Goal: Task Accomplishment & Management: Complete application form

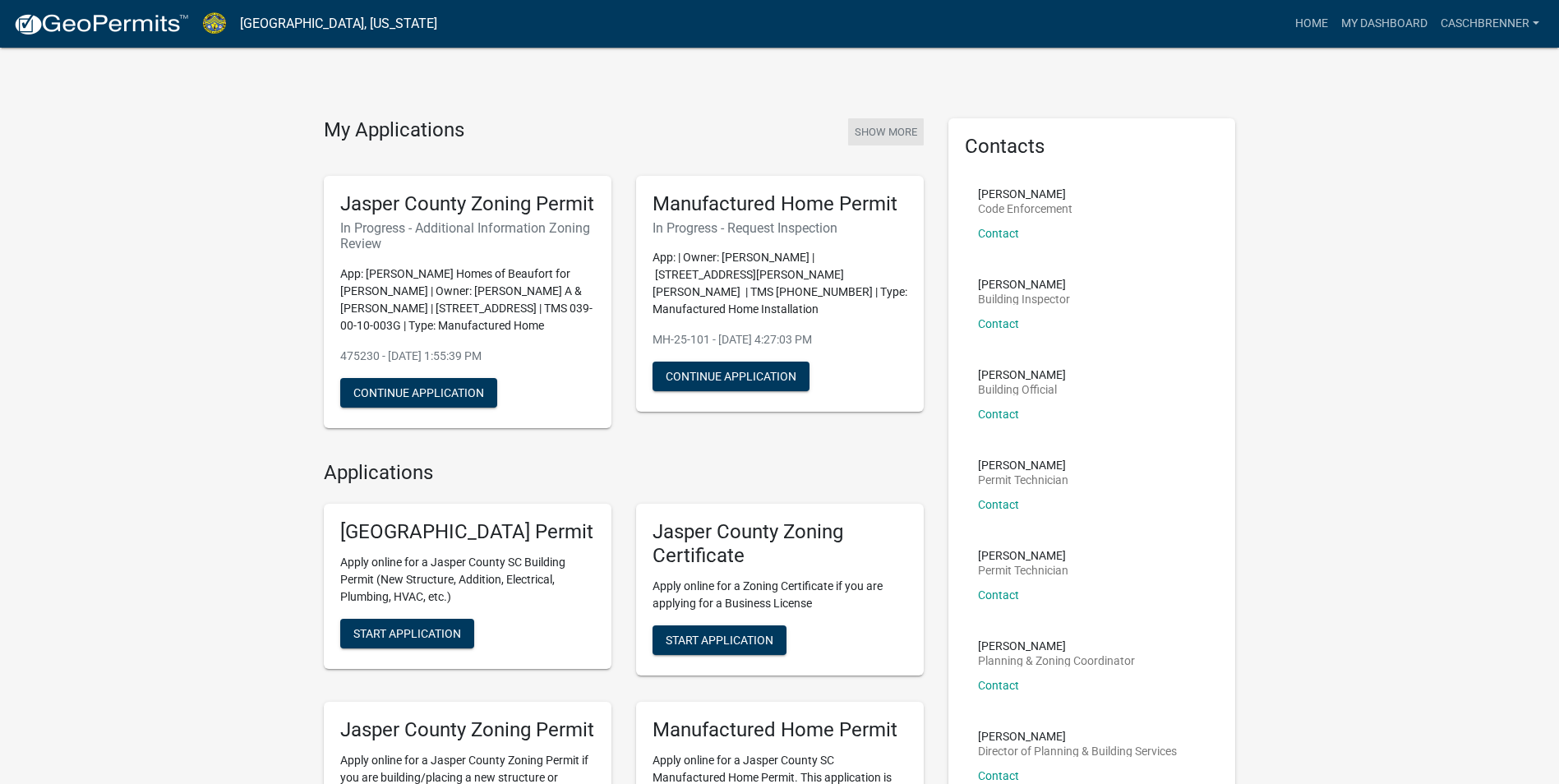
click at [890, 126] on button "Show More" at bounding box center [886, 131] width 76 height 27
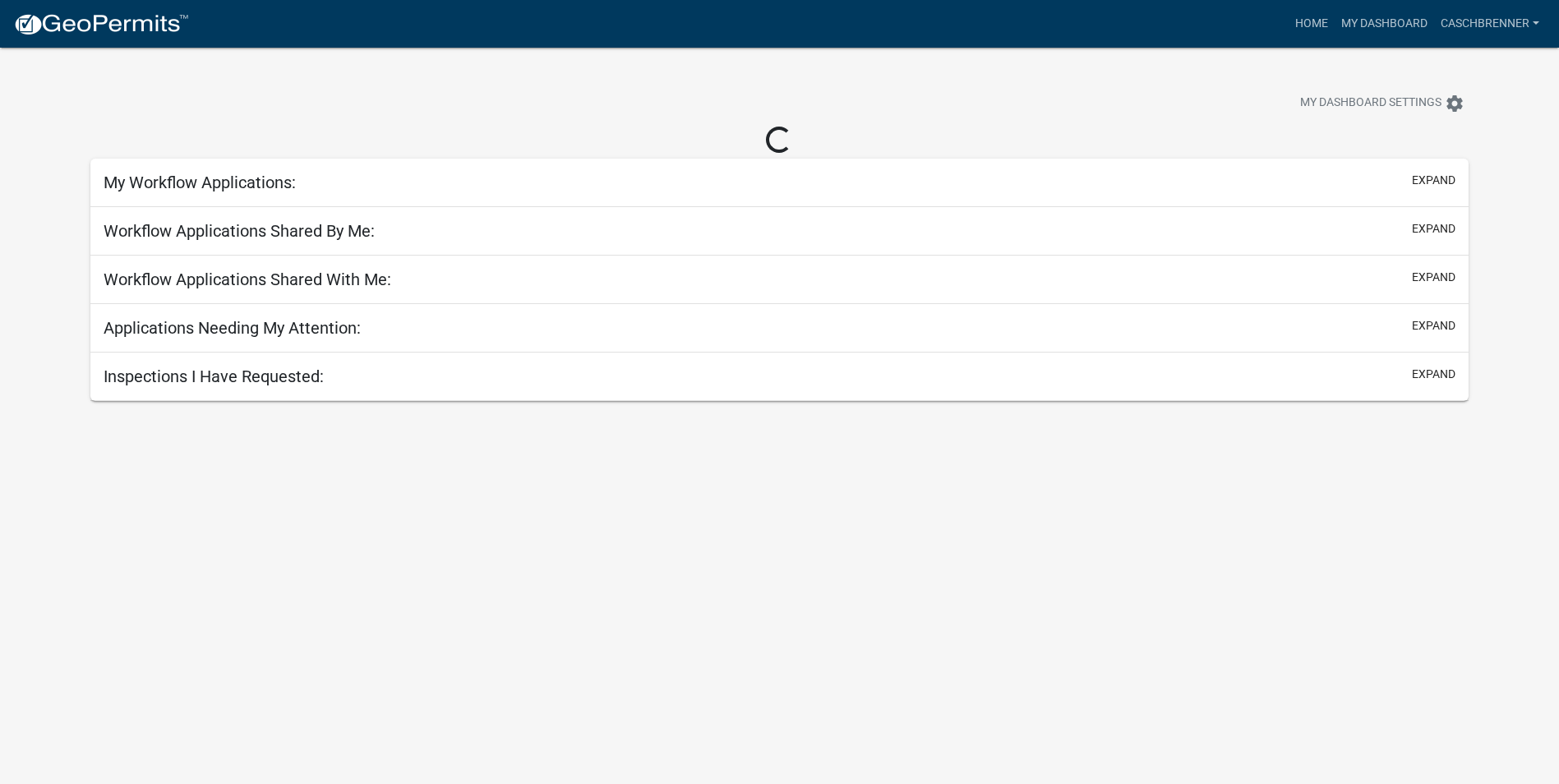
select select "2: 50"
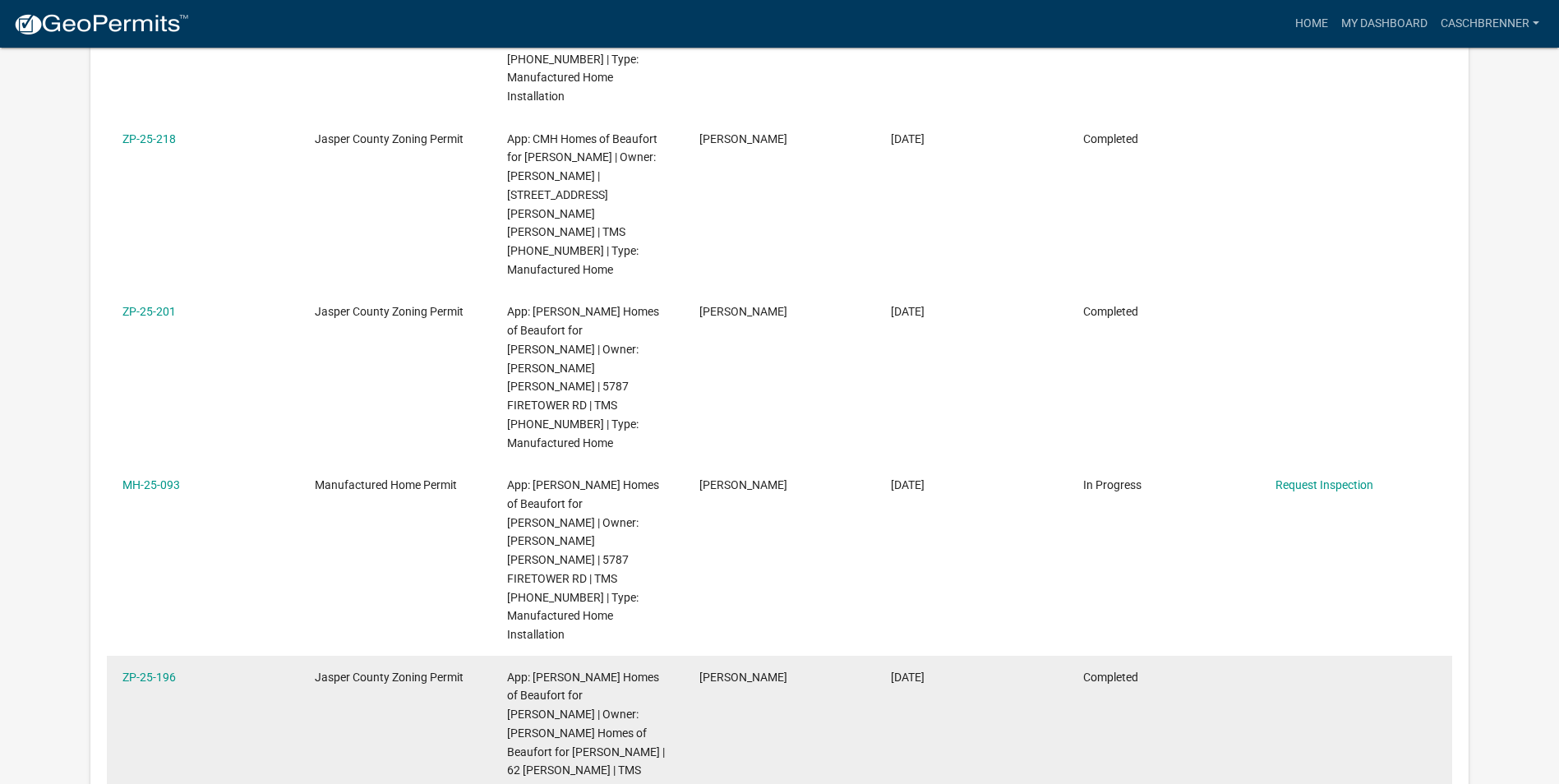
scroll to position [793, 0]
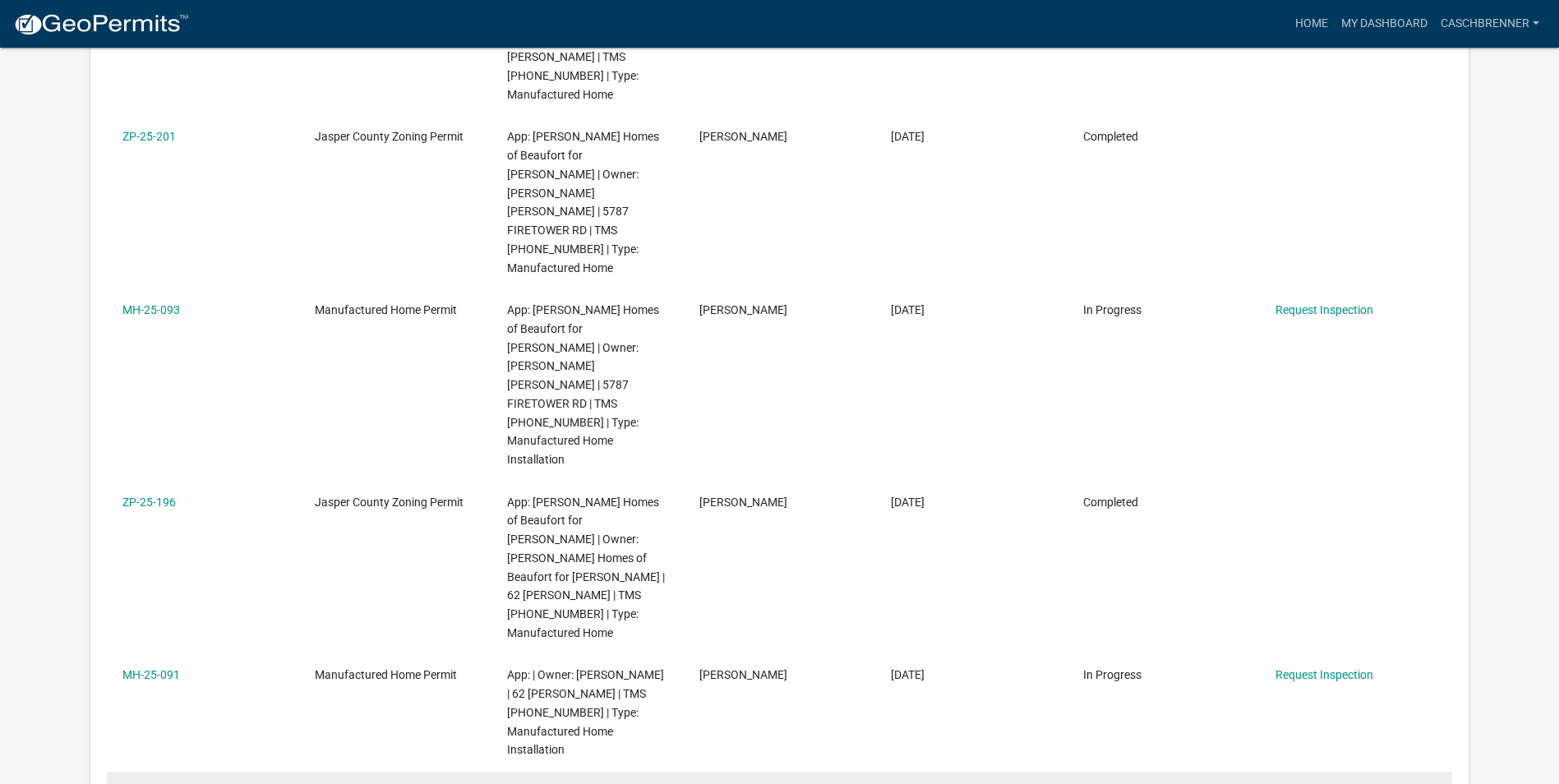
click at [1325, 783] on link "Request Inspection" at bounding box center [1325, 791] width 98 height 13
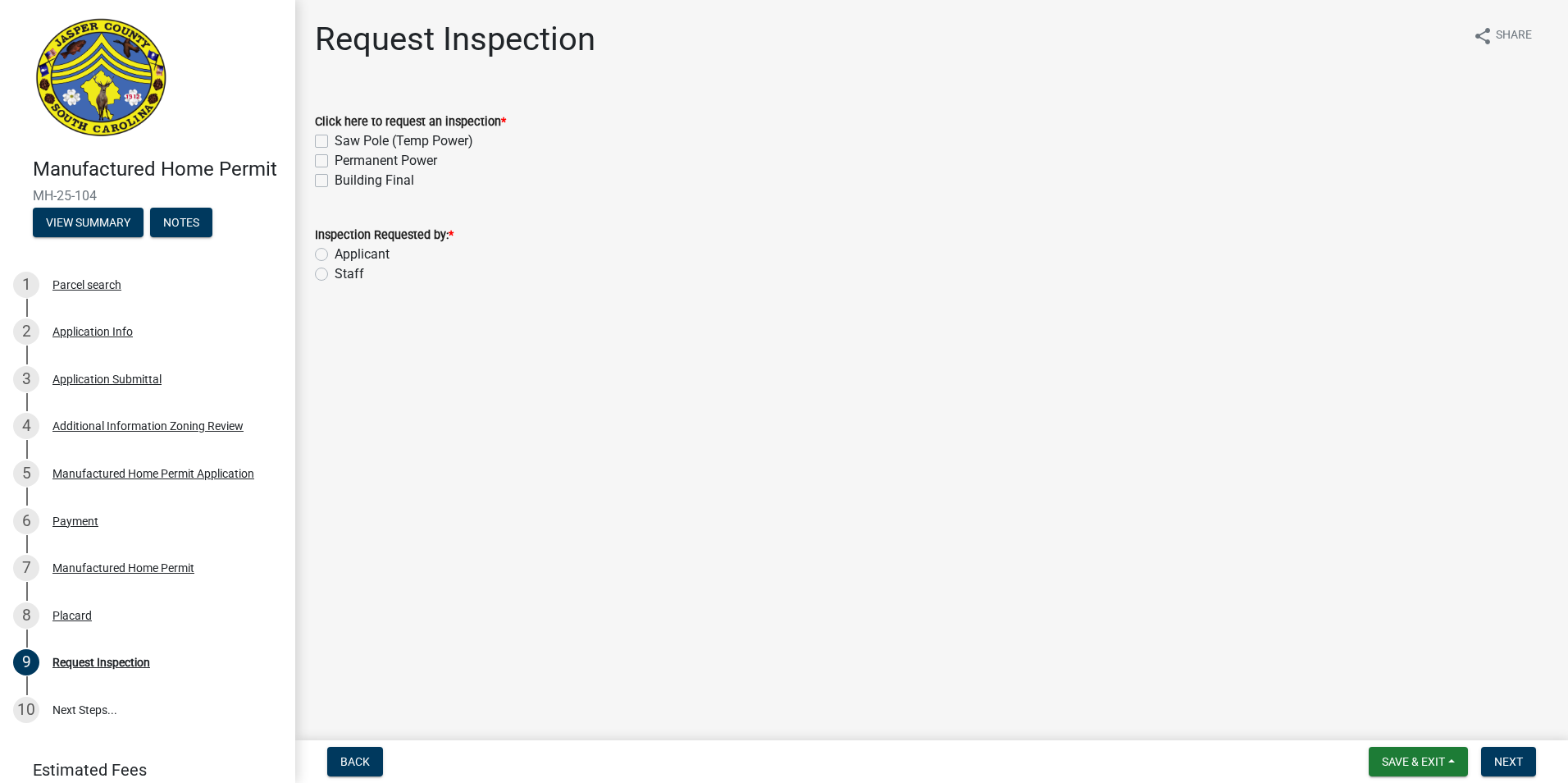
click at [326, 158] on div "Permanent Power" at bounding box center [932, 161] width 1233 height 20
drag, startPoint x: 326, startPoint y: 158, endPoint x: 325, endPoint y: 176, distance: 18.0
click at [334, 176] on label "Building Final" at bounding box center [374, 181] width 80 height 20
click at [334, 176] on input "Building Final" at bounding box center [339, 176] width 11 height 11
checkbox input "true"
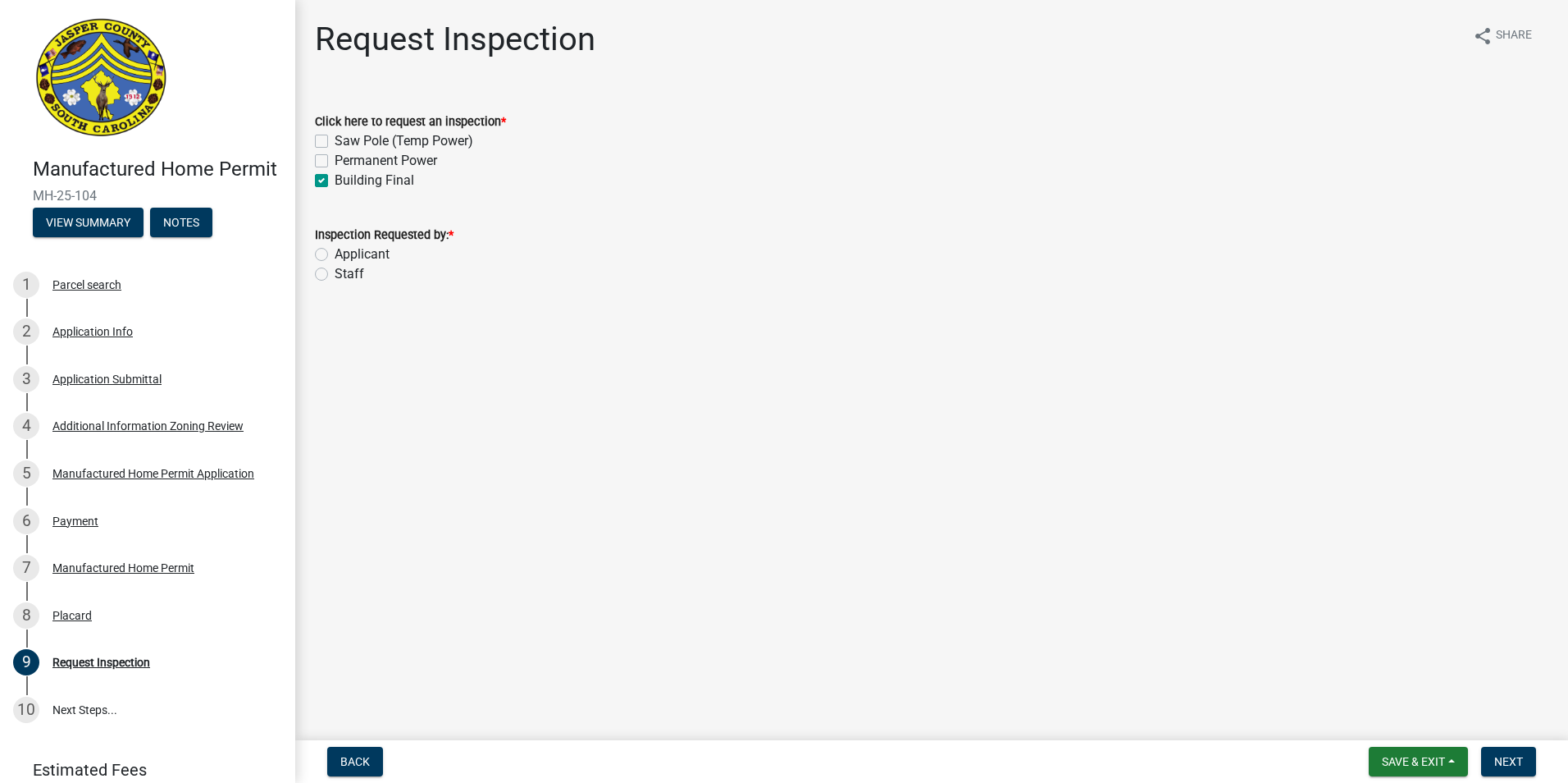
checkbox input "false"
checkbox input "true"
click at [334, 161] on label "Permanent Power" at bounding box center [385, 161] width 102 height 20
click at [334, 161] on input "Permanent Power" at bounding box center [339, 156] width 11 height 11
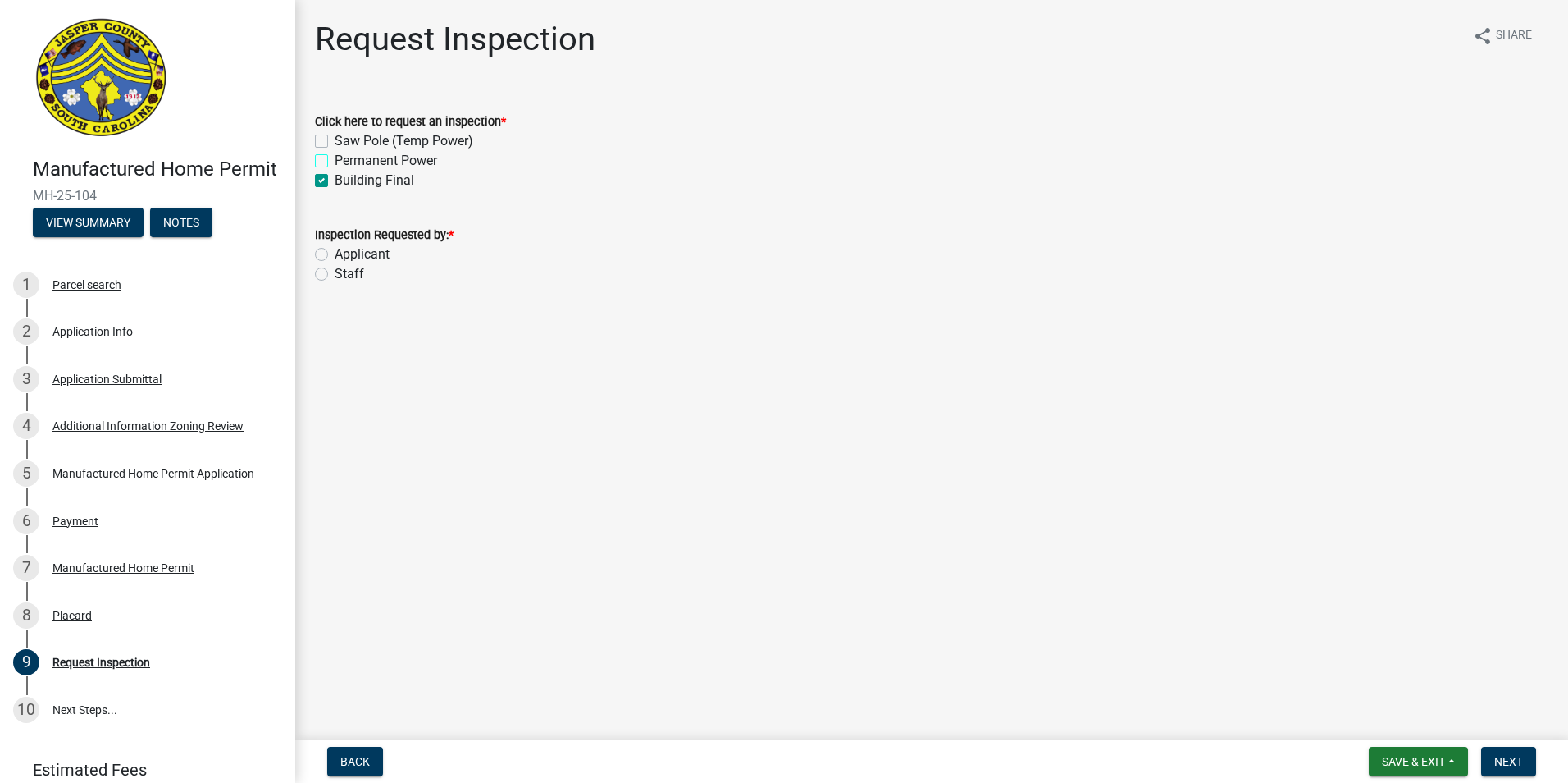
checkbox input "true"
checkbox input "false"
checkbox input "true"
click at [334, 258] on label "Applicant" at bounding box center [361, 255] width 55 height 20
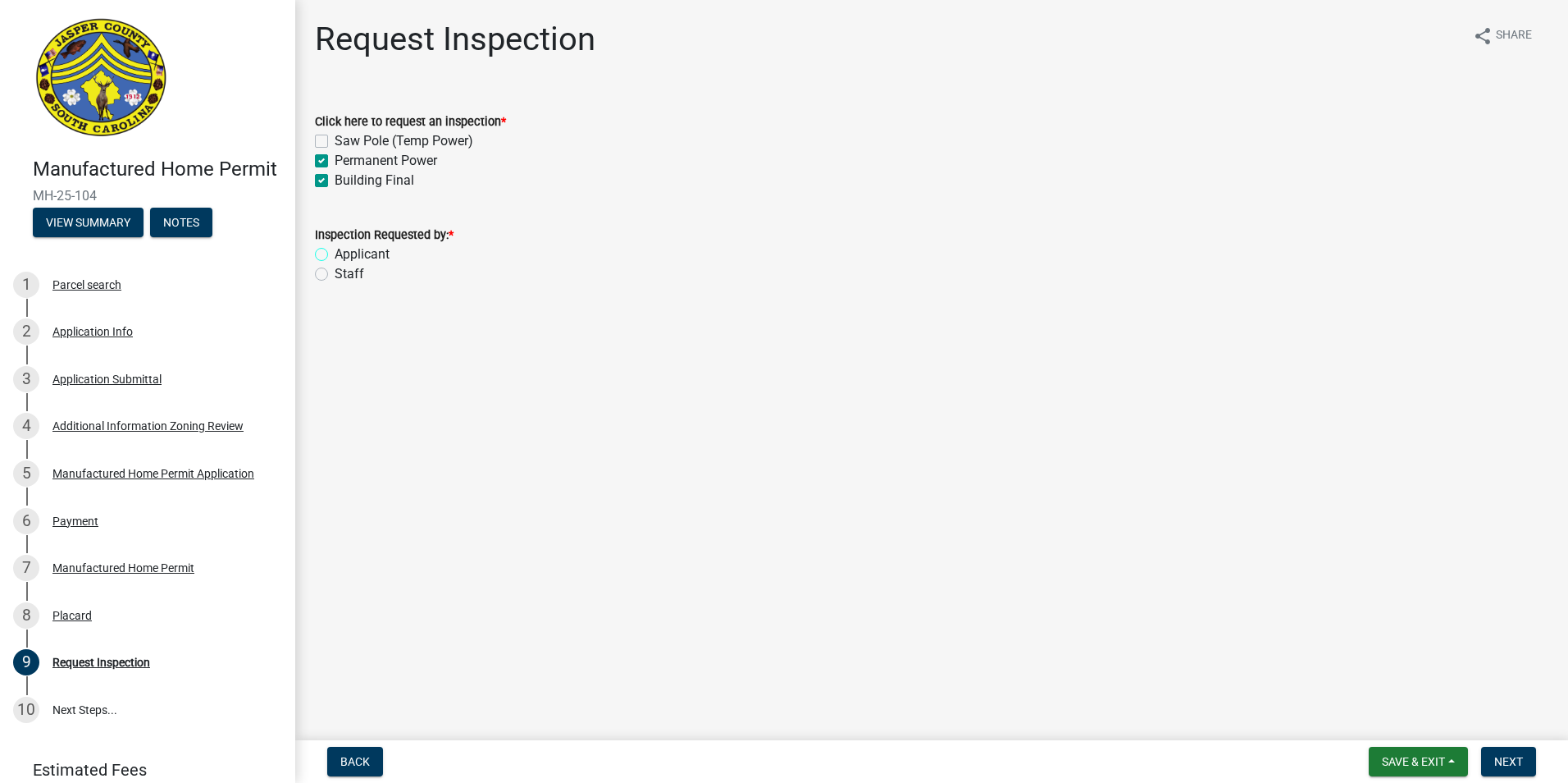
click at [334, 255] on input "Applicant" at bounding box center [339, 250] width 11 height 11
radio input "true"
click at [1496, 758] on span "Next" at bounding box center [1507, 761] width 29 height 13
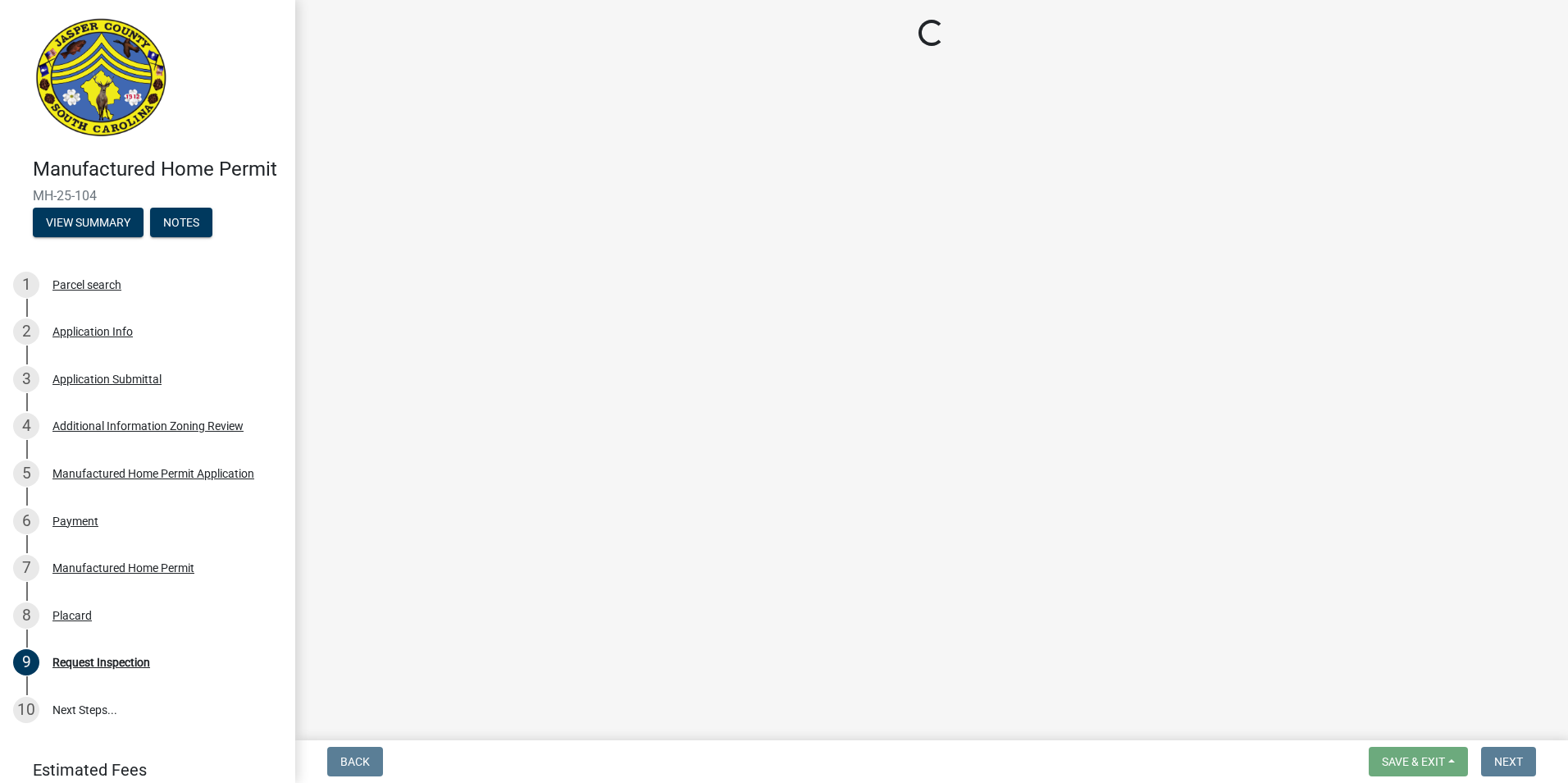
drag, startPoint x: 108, startPoint y: 222, endPoint x: 42, endPoint y: 207, distance: 67.7
click at [42, 207] on div "Manufactured Home Permit MH-25-104 View Summary Notes" at bounding box center [147, 192] width 268 height 97
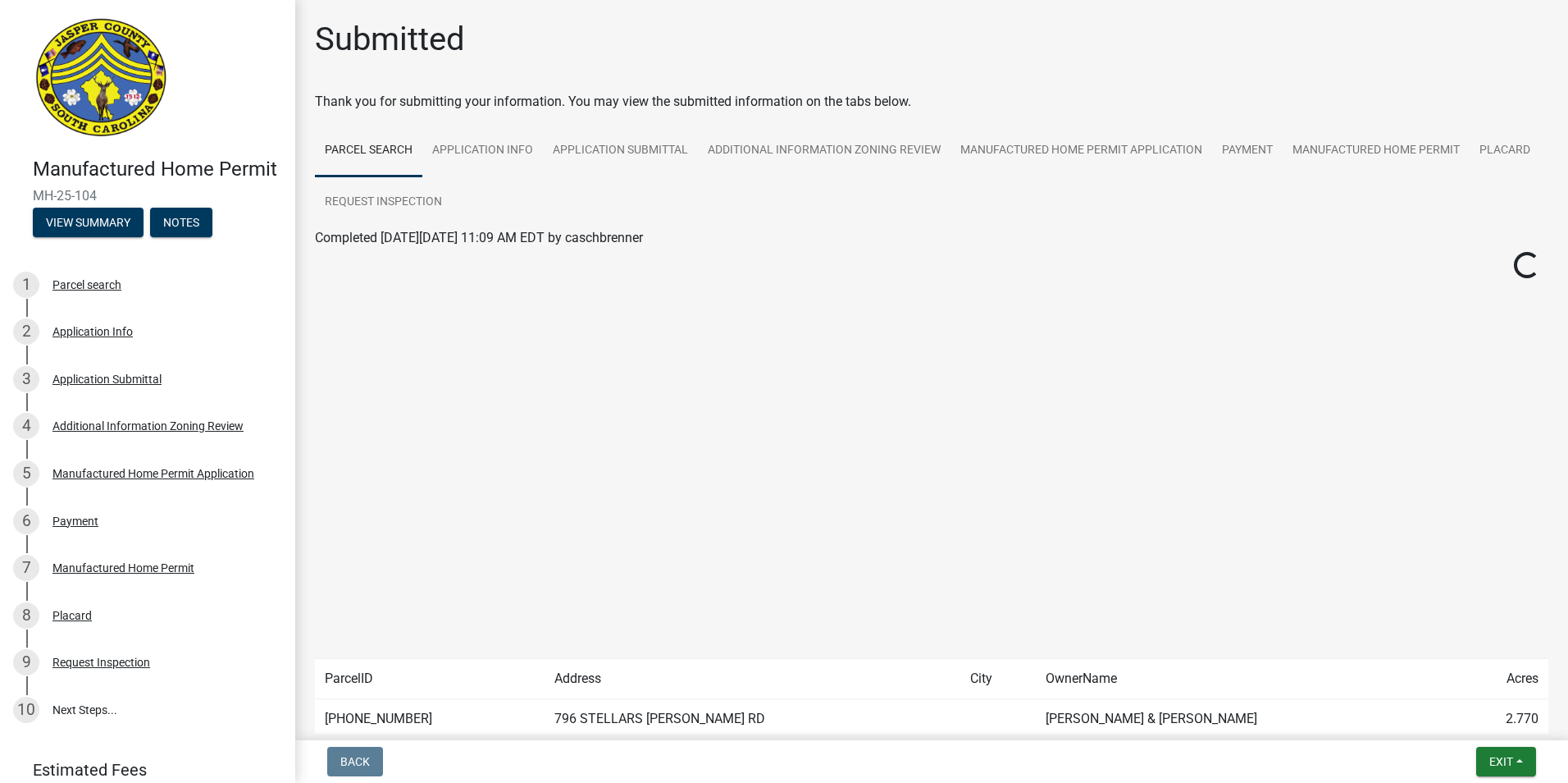
copy span "MH-25-104"
click at [1515, 761] on button "Exit" at bounding box center [1505, 761] width 60 height 30
click at [1490, 720] on button "Save & Exit" at bounding box center [1470, 719] width 131 height 40
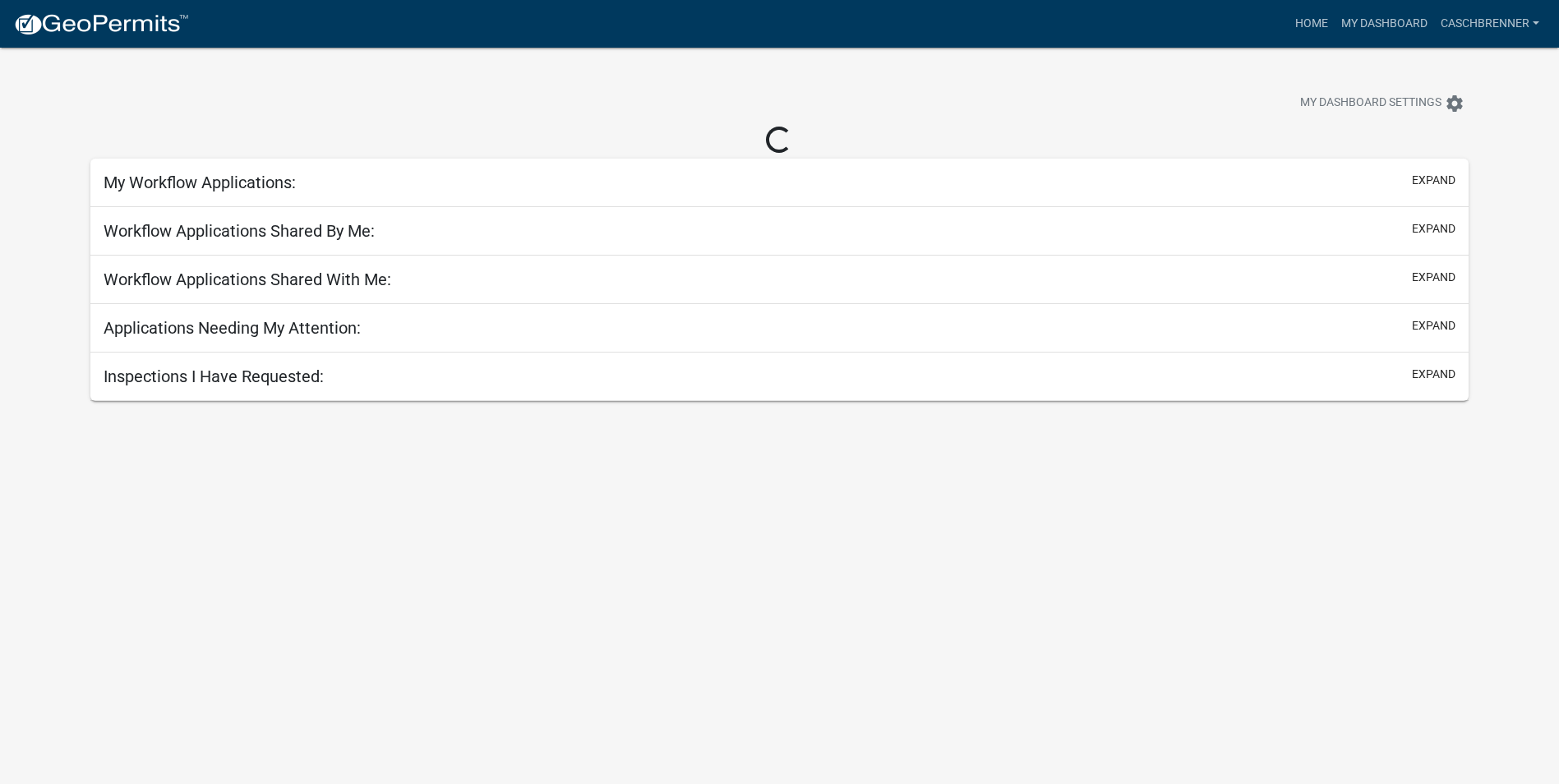
select select "2: 50"
